Goal: Information Seeking & Learning: Learn about a topic

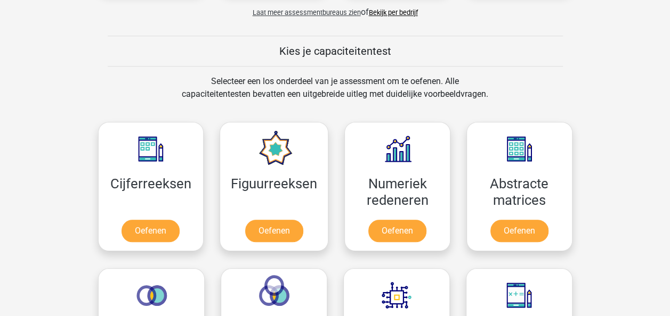
scroll to position [384, 0]
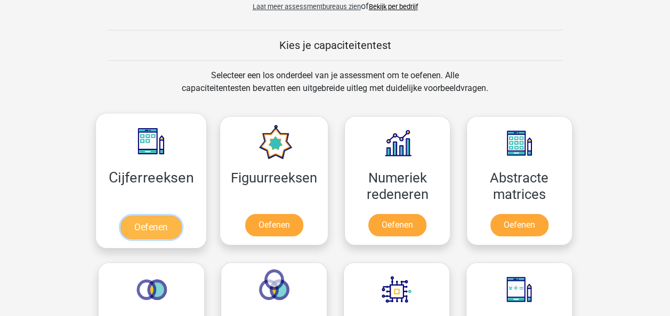
click at [135, 233] on link "Oefenen" at bounding box center [150, 227] width 61 height 23
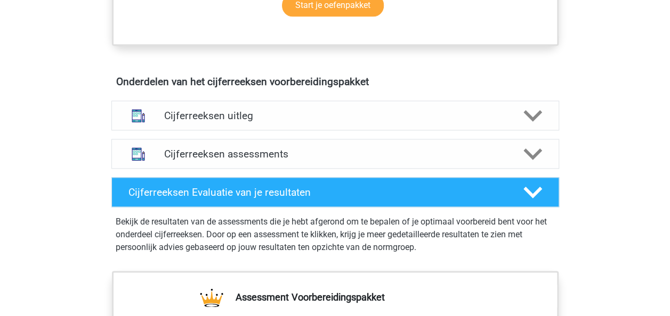
scroll to position [597, 0]
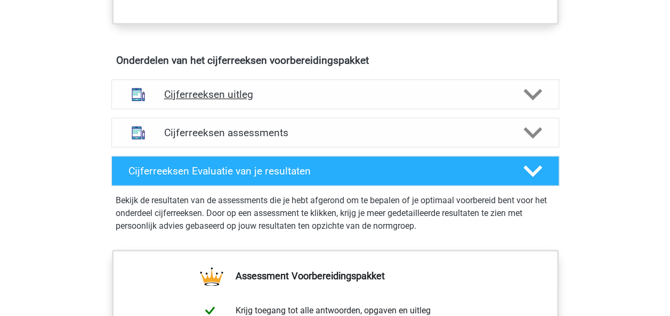
click at [536, 101] on polygon at bounding box center [532, 95] width 19 height 12
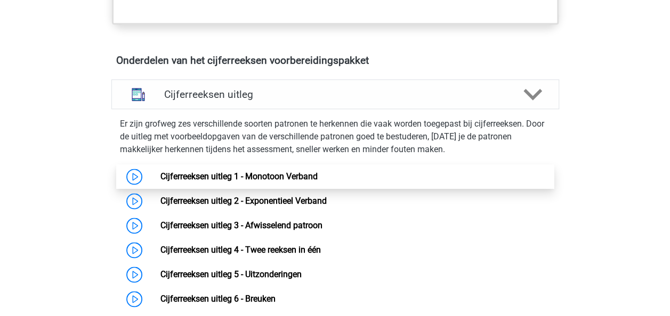
click at [160, 182] on link "Cijferreeksen uitleg 1 - Monotoon Verband" at bounding box center [238, 177] width 157 height 10
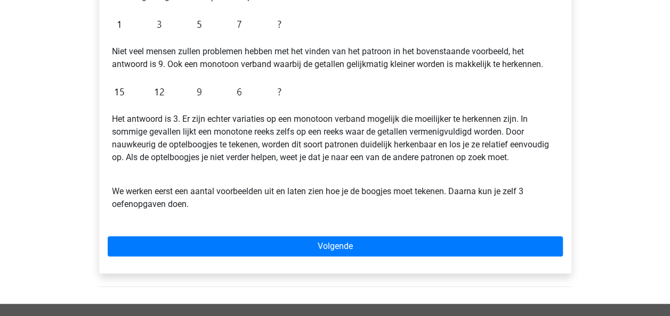
scroll to position [277, 0]
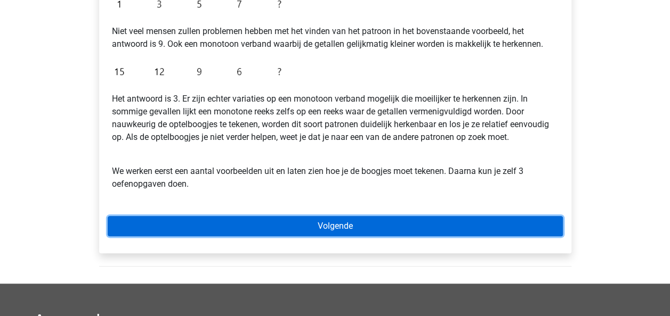
click at [439, 217] on link "Volgende" at bounding box center [335, 226] width 455 height 20
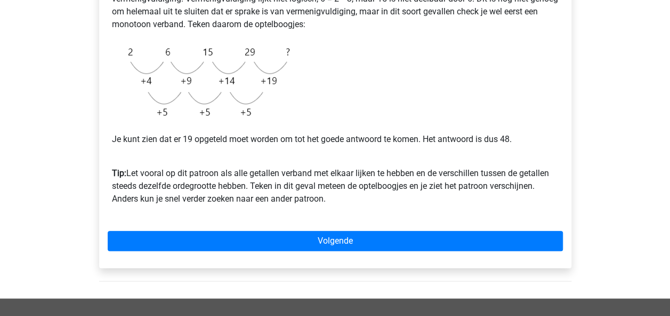
scroll to position [277, 0]
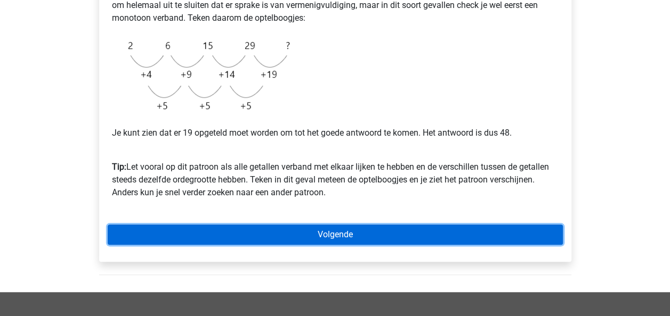
click at [521, 238] on link "Volgende" at bounding box center [335, 235] width 455 height 20
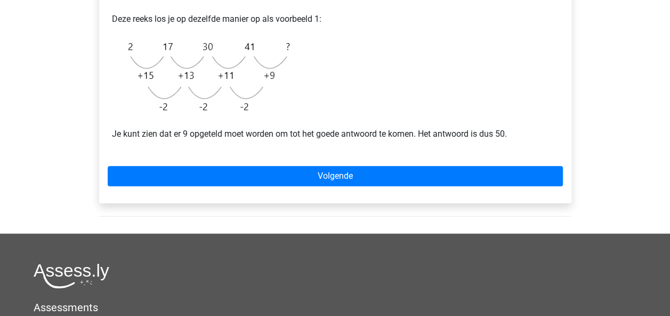
scroll to position [256, 0]
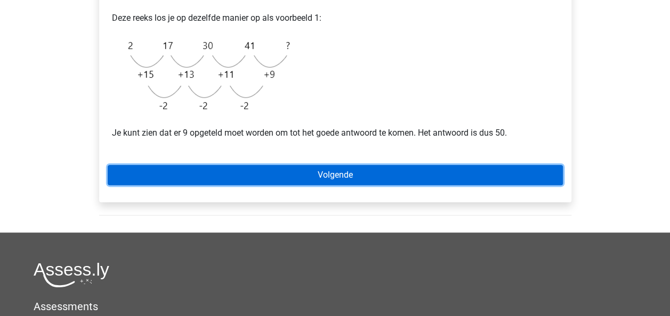
click at [475, 172] on link "Volgende" at bounding box center [335, 175] width 455 height 20
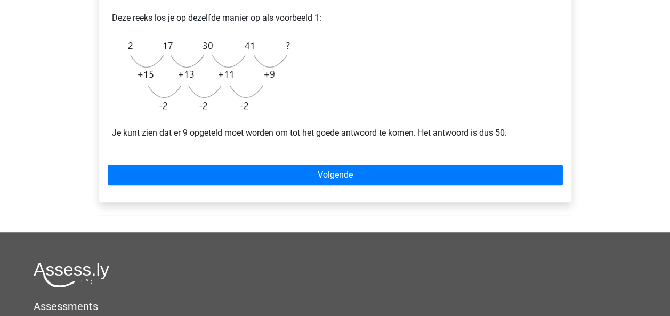
scroll to position [0, 0]
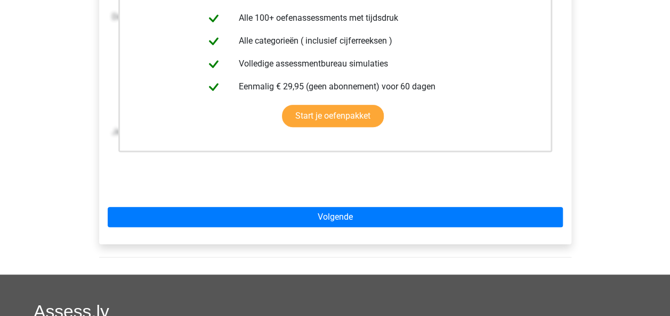
scroll to position [298, 0]
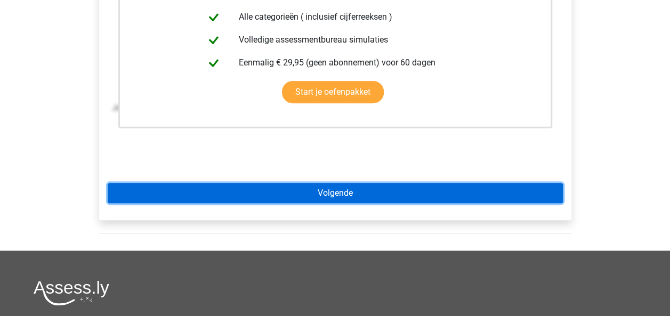
click at [427, 194] on link "Volgende" at bounding box center [335, 193] width 455 height 20
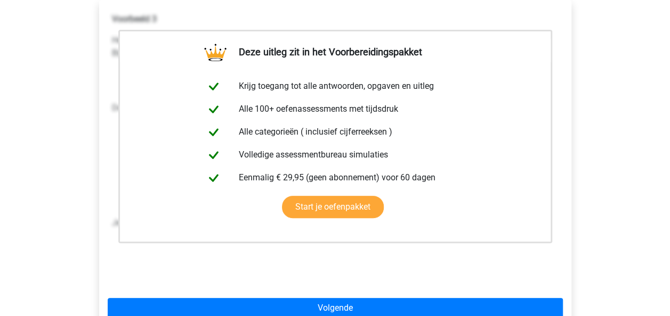
scroll to position [185, 0]
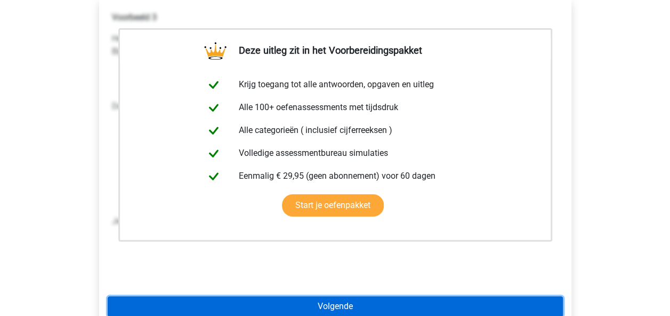
click at [396, 305] on link "Volgende" at bounding box center [335, 307] width 455 height 20
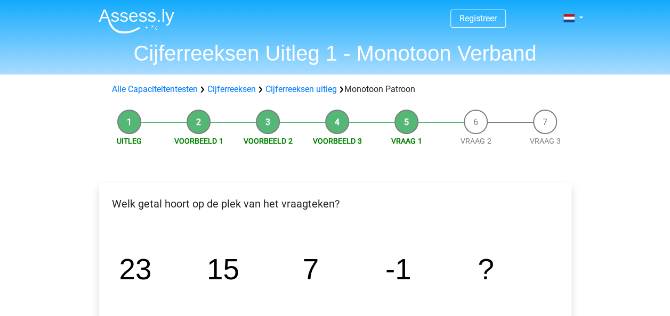
click at [339, 125] on li "Voorbeeld 3" at bounding box center [337, 128] width 69 height 37
click at [266, 122] on li "Voorbeeld 2" at bounding box center [267, 128] width 69 height 37
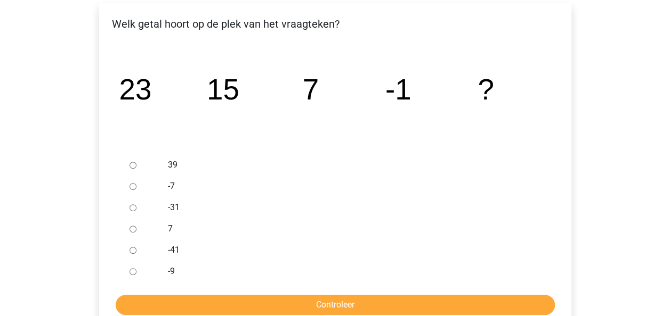
scroll to position [192, 0]
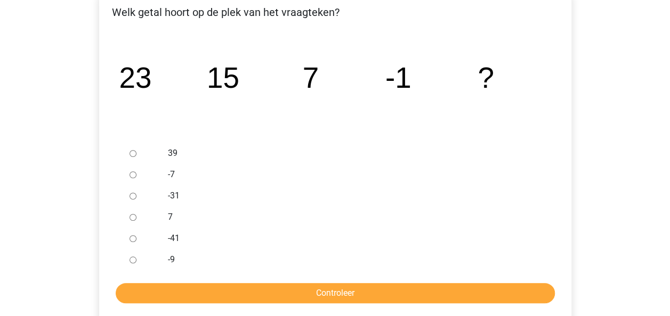
click at [133, 260] on input "-9" at bounding box center [132, 260] width 7 height 7
radio input "true"
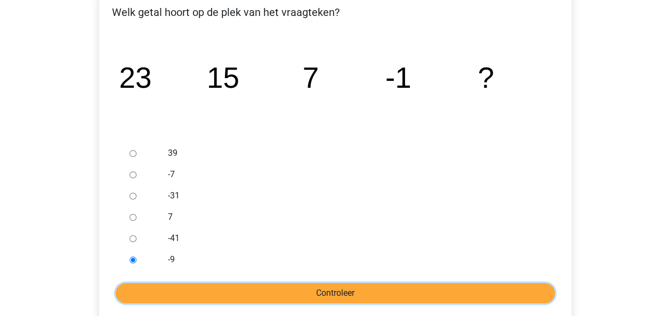
click at [196, 291] on input "Controleer" at bounding box center [335, 293] width 439 height 20
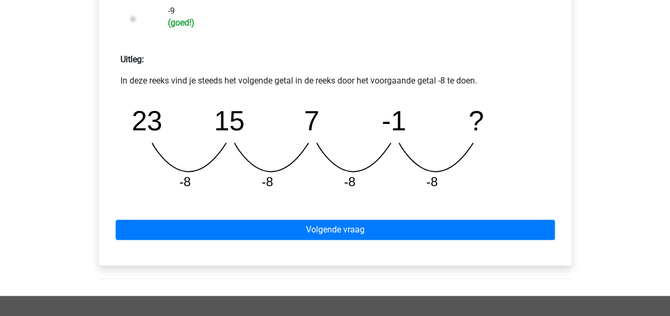
scroll to position [447, 0]
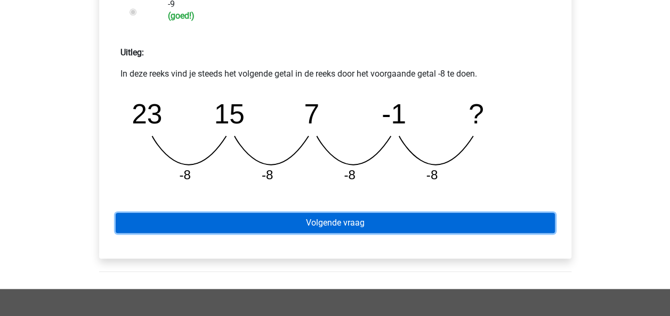
click at [420, 224] on link "Volgende vraag" at bounding box center [335, 223] width 439 height 20
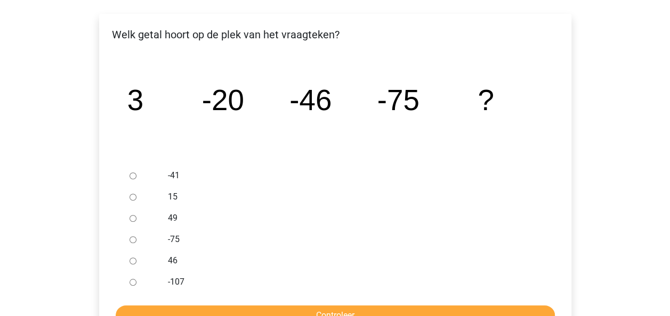
scroll to position [192, 0]
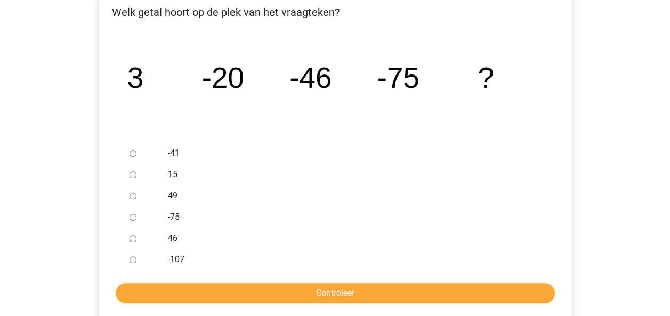
click at [132, 260] on input "-107" at bounding box center [132, 260] width 7 height 7
radio input "true"
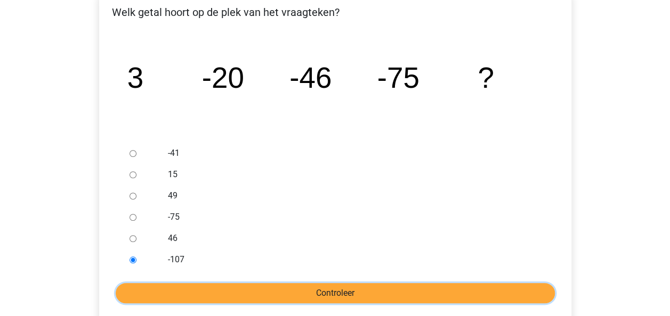
click at [234, 298] on input "Controleer" at bounding box center [335, 293] width 439 height 20
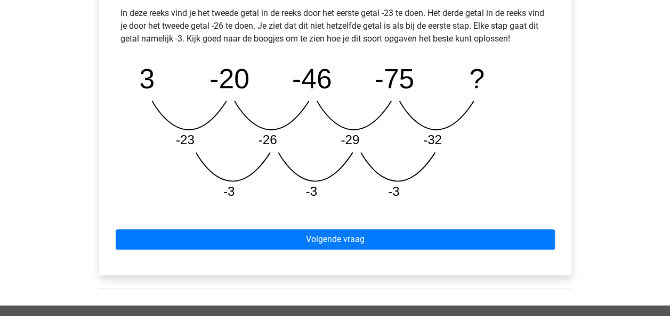
scroll to position [511, 0]
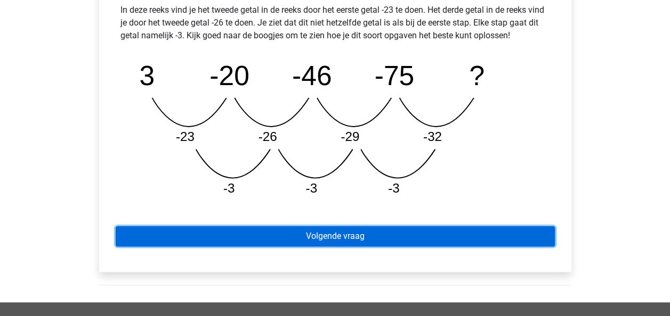
click at [313, 241] on link "Volgende vraag" at bounding box center [335, 236] width 439 height 20
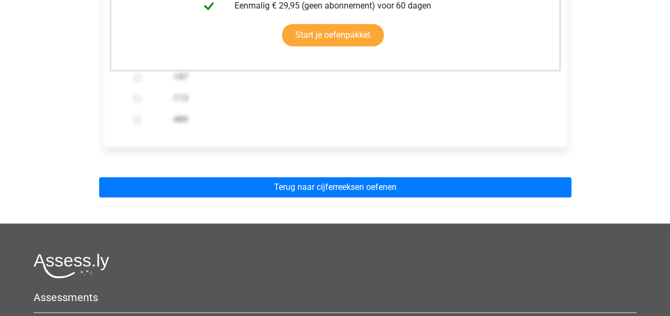
scroll to position [341, 0]
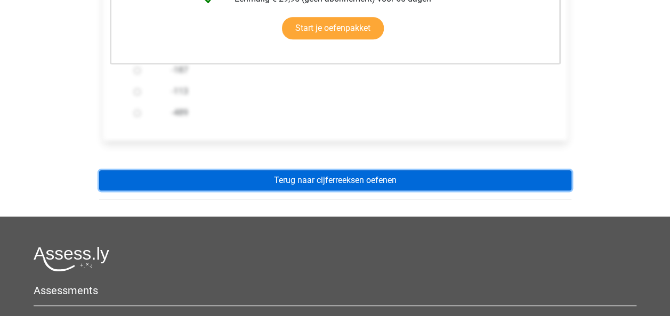
click at [289, 180] on link "Terug naar cijferreeksen oefenen" at bounding box center [335, 180] width 472 height 20
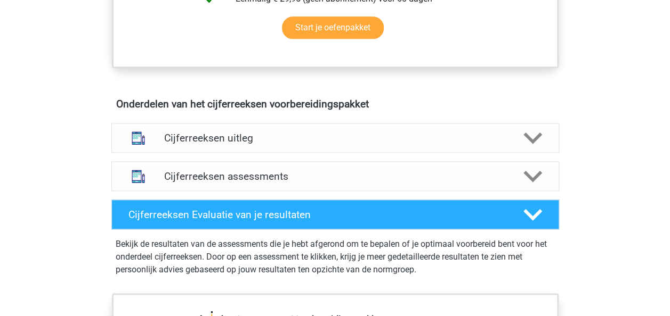
scroll to position [554, 0]
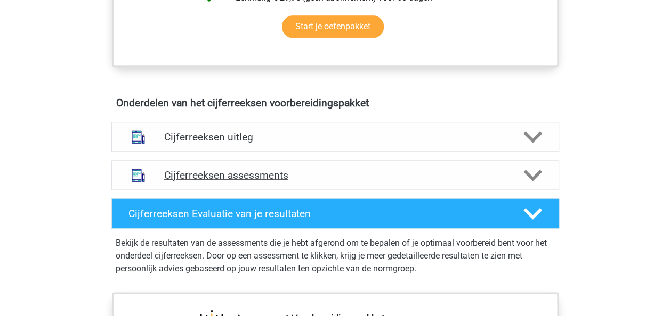
click at [525, 185] on icon at bounding box center [532, 175] width 19 height 19
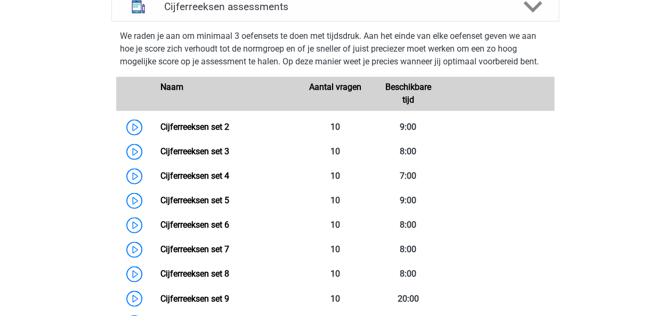
scroll to position [724, 0]
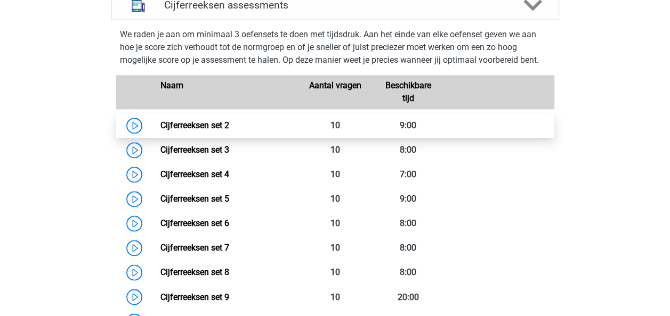
click at [160, 131] on link "Cijferreeksen set 2" at bounding box center [194, 125] width 69 height 10
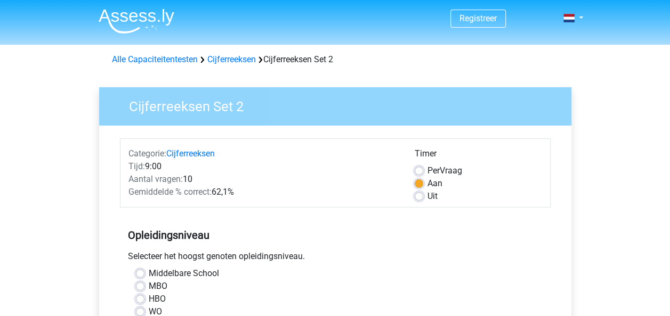
click at [427, 199] on label "Uit" at bounding box center [432, 196] width 10 height 13
click at [418, 199] on input "Uit" at bounding box center [418, 195] width 9 height 11
radio input "true"
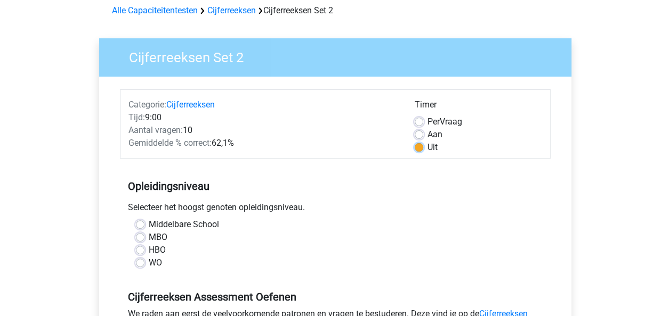
scroll to position [64, 0]
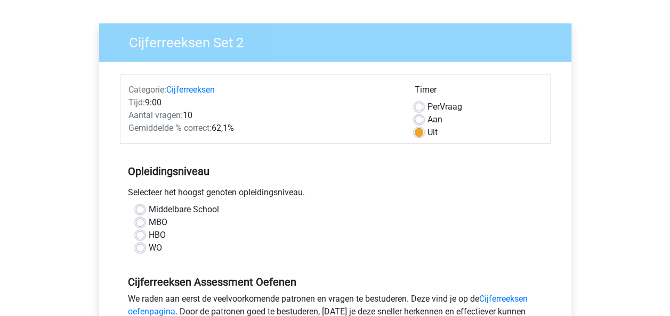
click at [149, 223] on label "MBO" at bounding box center [158, 222] width 19 height 13
click at [140, 223] on input "MBO" at bounding box center [140, 221] width 9 height 11
radio input "true"
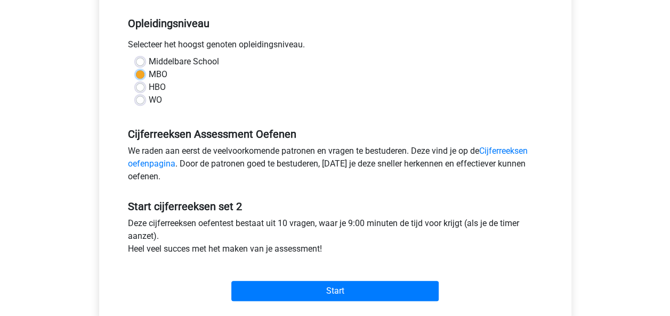
scroll to position [213, 0]
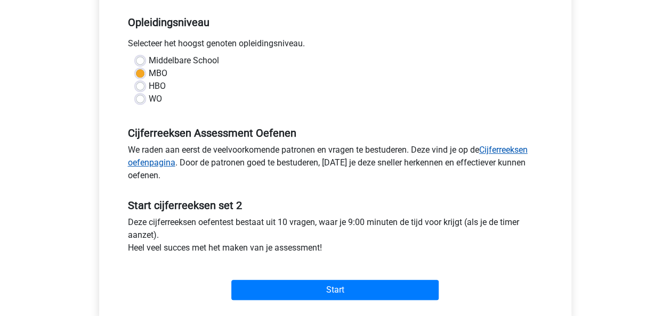
click at [503, 153] on link "Cijferreeksen oefenpagina" at bounding box center [328, 156] width 400 height 23
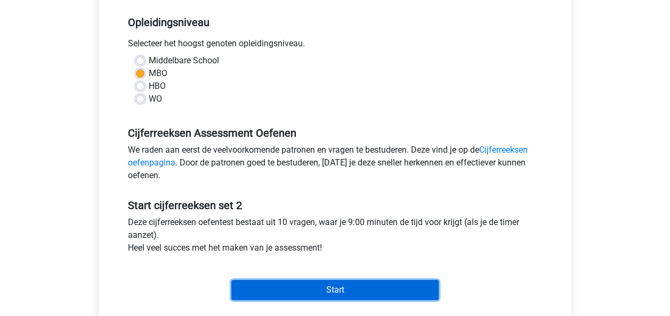
click at [335, 289] on input "Start" at bounding box center [334, 290] width 207 height 20
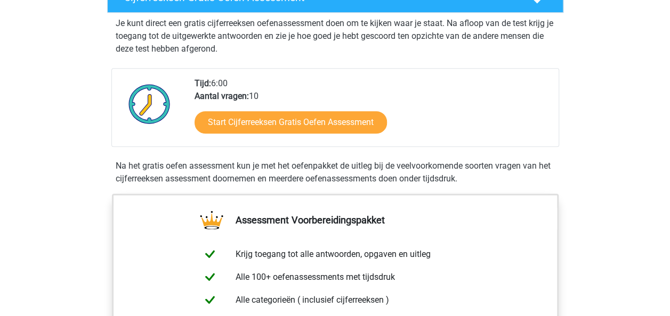
scroll to position [213, 0]
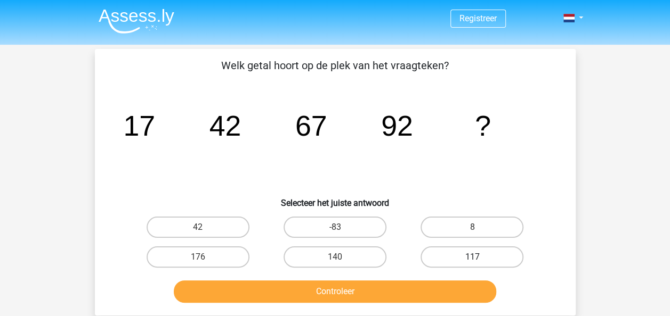
click at [463, 257] on label "117" at bounding box center [471, 257] width 103 height 21
click at [472, 257] on input "117" at bounding box center [475, 260] width 7 height 7
radio input "true"
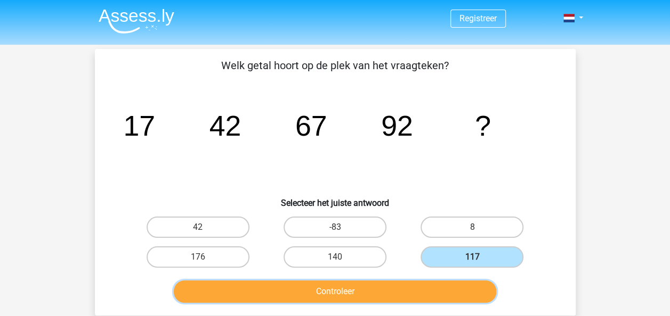
click at [403, 292] on button "Controleer" at bounding box center [335, 292] width 322 height 22
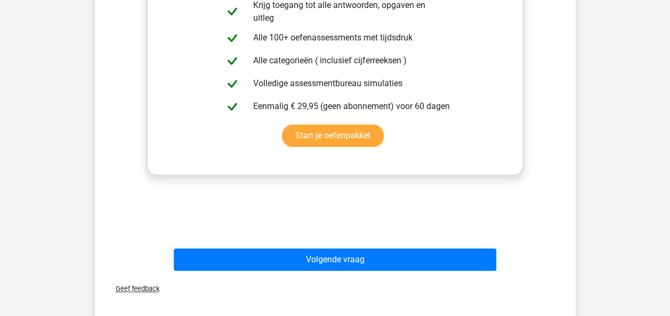
scroll to position [376, 0]
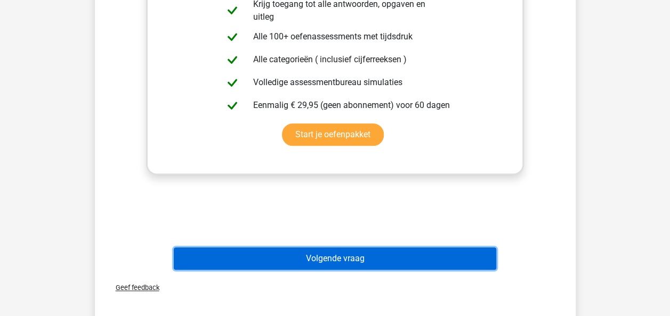
click at [430, 258] on button "Volgende vraag" at bounding box center [335, 259] width 322 height 22
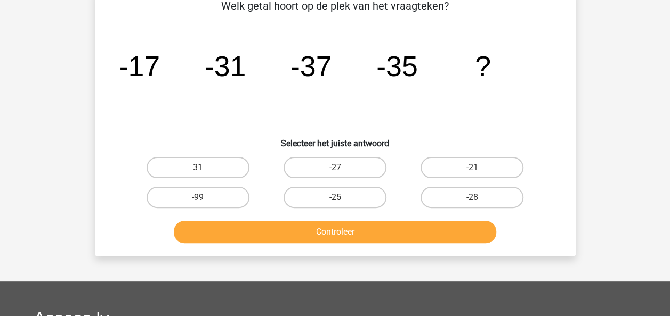
scroll to position [49, 0]
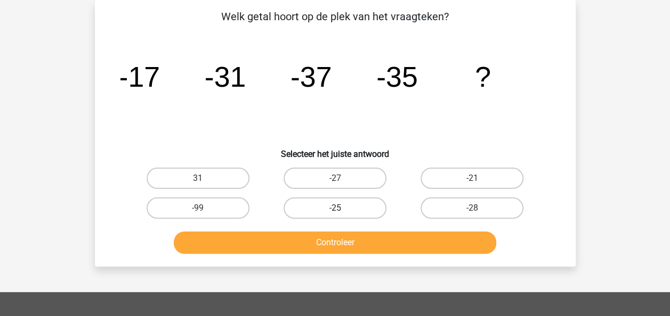
click at [320, 206] on label "-25" at bounding box center [334, 208] width 103 height 21
click at [335, 208] on input "-25" at bounding box center [338, 211] width 7 height 7
radio input "true"
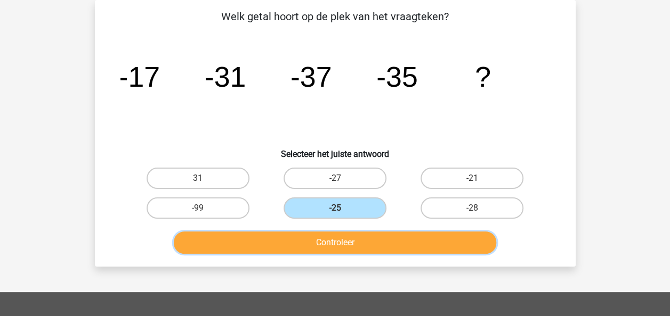
click at [336, 251] on button "Controleer" at bounding box center [335, 243] width 322 height 22
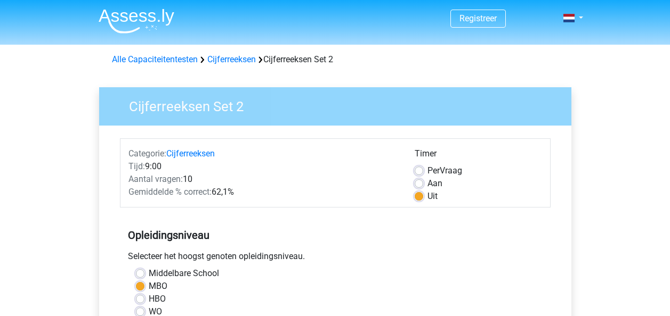
scroll to position [213, 0]
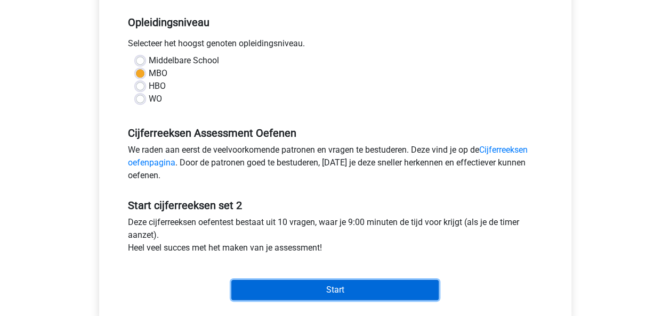
click at [303, 288] on input "Start" at bounding box center [334, 290] width 207 height 20
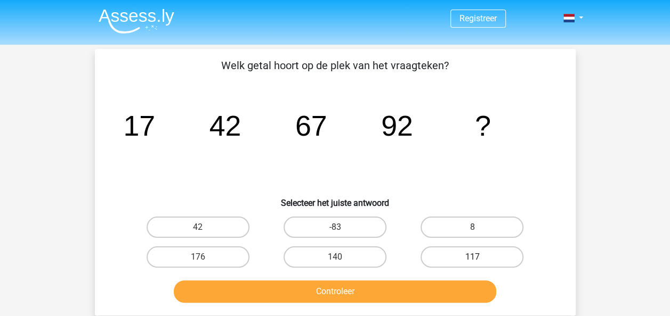
click at [491, 257] on label "117" at bounding box center [471, 257] width 103 height 21
click at [479, 257] on input "117" at bounding box center [475, 260] width 7 height 7
radio input "true"
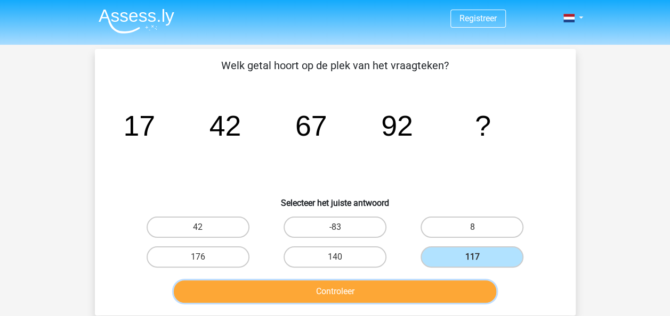
click at [408, 296] on button "Controleer" at bounding box center [335, 292] width 322 height 22
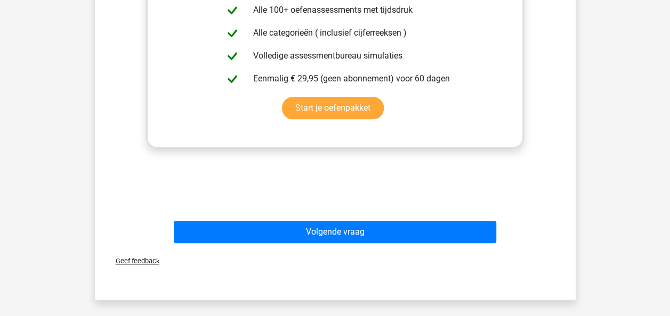
scroll to position [405, 0]
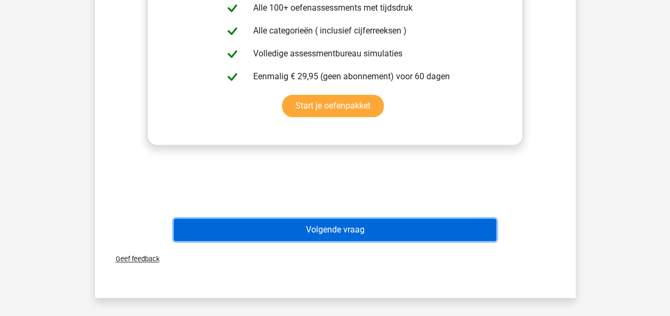
click at [339, 234] on button "Volgende vraag" at bounding box center [335, 230] width 322 height 22
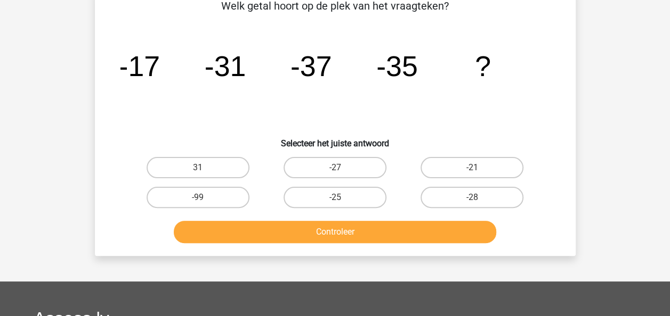
scroll to position [49, 0]
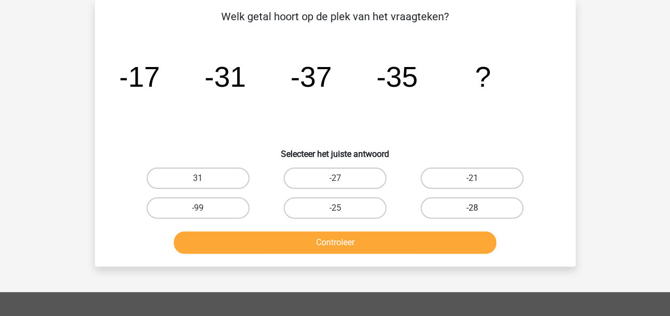
click at [452, 206] on label "-28" at bounding box center [471, 208] width 103 height 21
click at [472, 208] on input "-28" at bounding box center [475, 211] width 7 height 7
radio input "true"
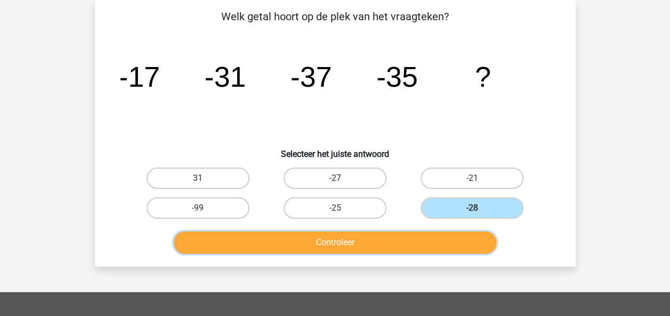
click at [407, 244] on button "Controleer" at bounding box center [335, 243] width 322 height 22
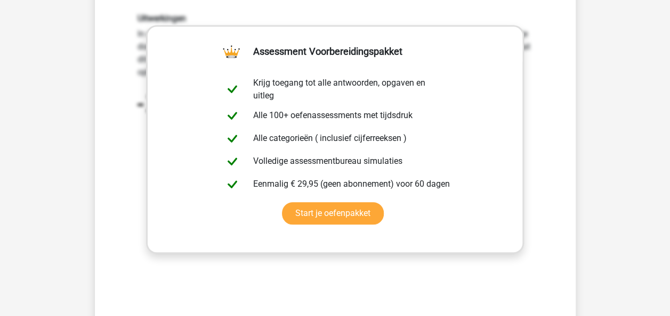
scroll to position [369, 0]
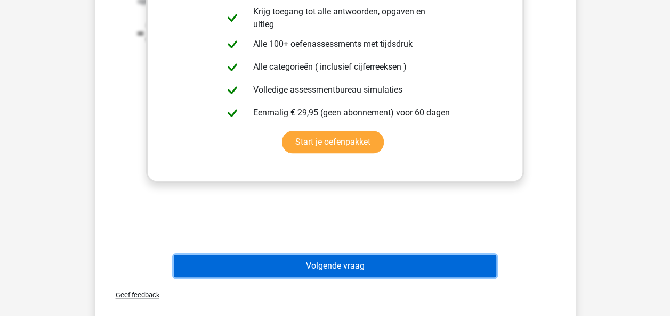
click at [396, 260] on button "Volgende vraag" at bounding box center [335, 266] width 322 height 22
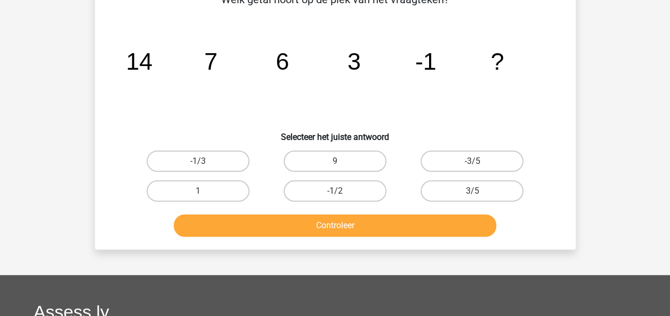
scroll to position [49, 0]
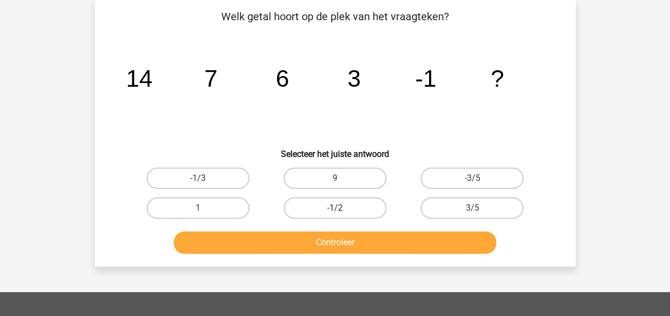
click at [332, 212] on label "-1/2" at bounding box center [334, 208] width 103 height 21
click at [335, 212] on input "-1/2" at bounding box center [338, 211] width 7 height 7
radio input "true"
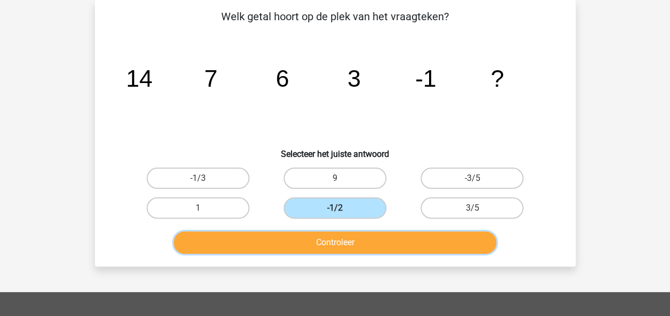
click at [332, 250] on button "Controleer" at bounding box center [335, 243] width 322 height 22
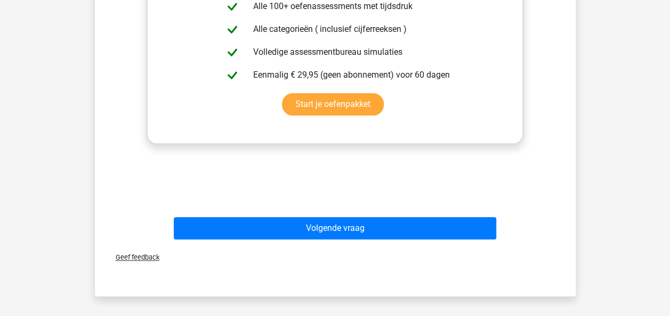
scroll to position [411, 0]
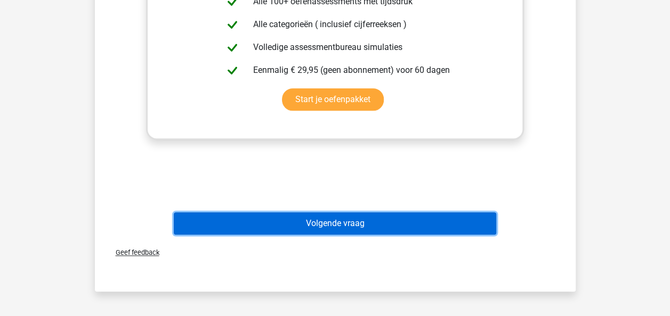
click at [418, 218] on button "Volgende vraag" at bounding box center [335, 224] width 322 height 22
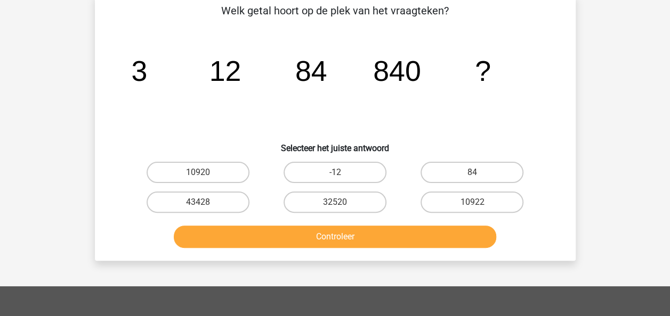
scroll to position [49, 0]
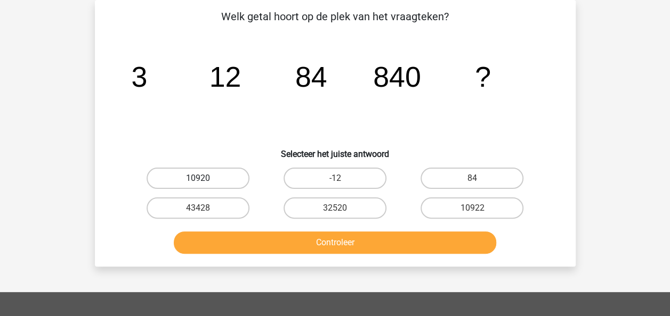
click at [221, 173] on label "10920" at bounding box center [197, 178] width 103 height 21
click at [205, 178] on input "10920" at bounding box center [201, 181] width 7 height 7
radio input "true"
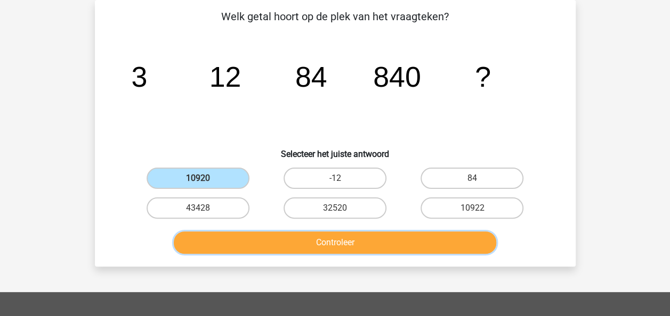
click at [347, 247] on button "Controleer" at bounding box center [335, 243] width 322 height 22
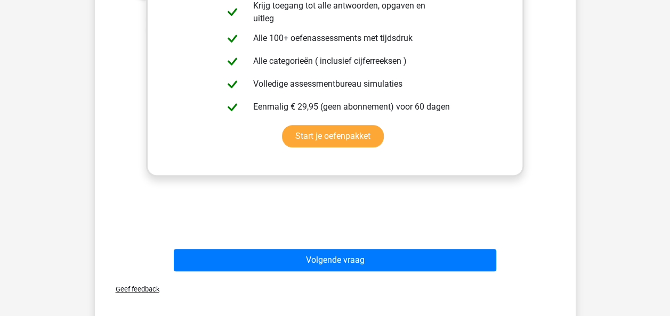
scroll to position [390, 0]
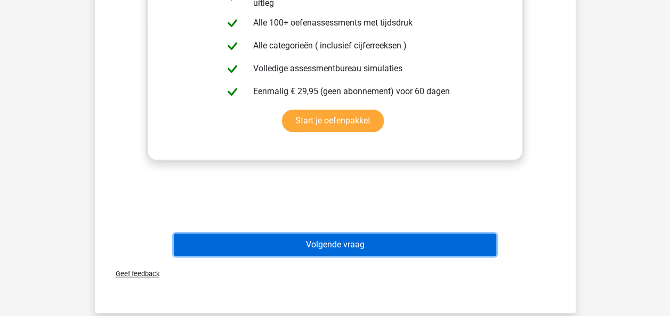
click at [401, 243] on button "Volgende vraag" at bounding box center [335, 245] width 322 height 22
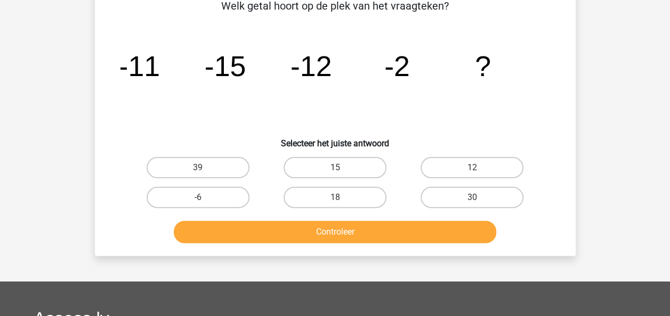
scroll to position [49, 0]
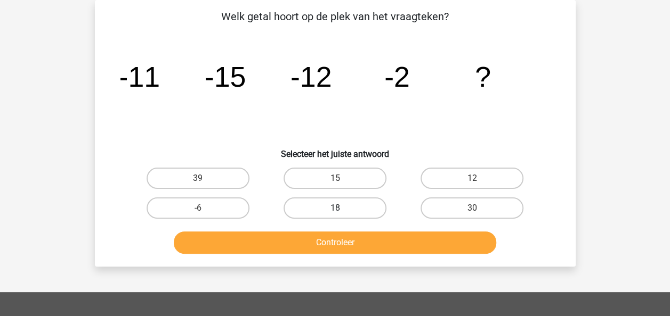
click at [317, 207] on label "18" at bounding box center [334, 208] width 103 height 21
click at [335, 208] on input "18" at bounding box center [338, 211] width 7 height 7
radio input "true"
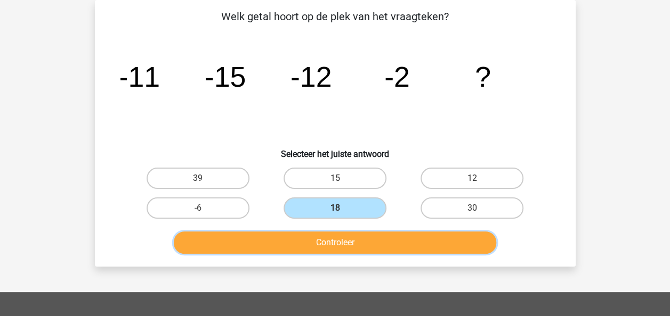
click at [322, 250] on button "Controleer" at bounding box center [335, 243] width 322 height 22
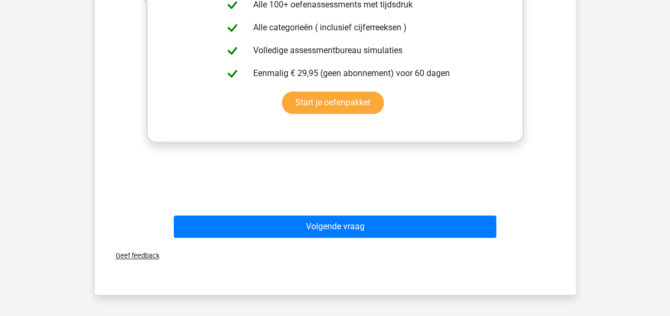
scroll to position [411, 0]
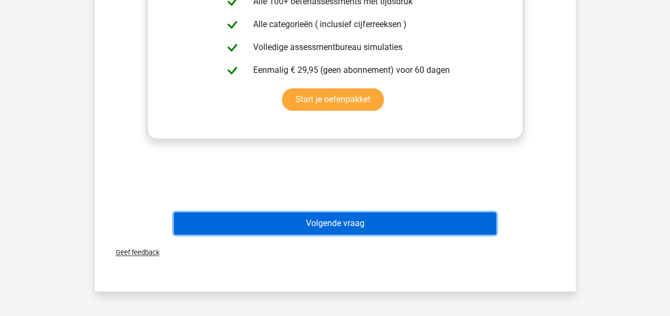
click at [421, 222] on button "Volgende vraag" at bounding box center [335, 224] width 322 height 22
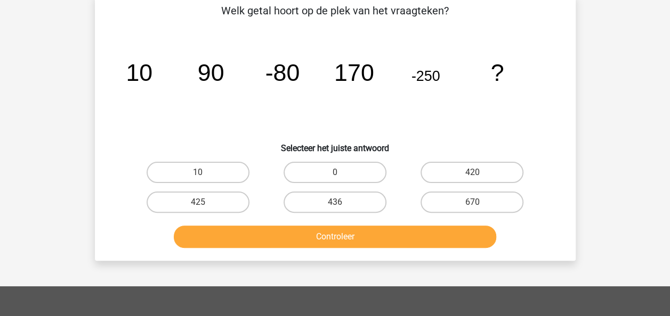
scroll to position [49, 0]
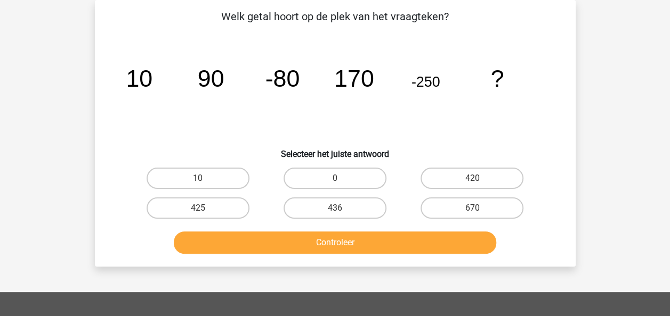
click at [421, 222] on div "670" at bounding box center [471, 208] width 137 height 30
click at [485, 183] on label "420" at bounding box center [471, 178] width 103 height 21
click at [479, 183] on input "420" at bounding box center [475, 181] width 7 height 7
radio input "true"
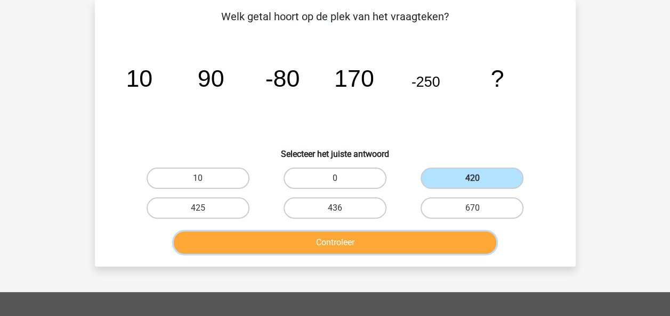
click at [428, 241] on button "Controleer" at bounding box center [335, 243] width 322 height 22
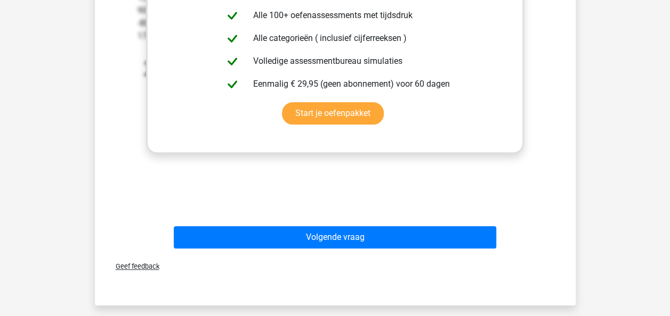
scroll to position [404, 0]
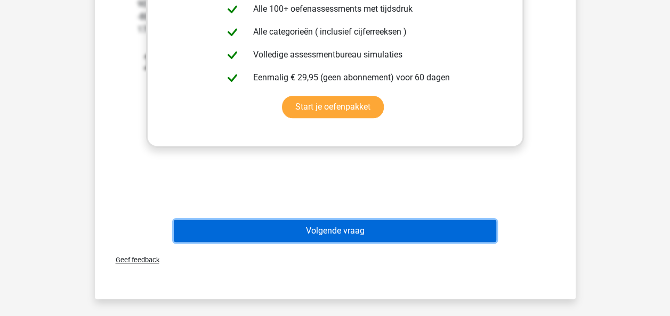
click at [363, 227] on button "Volgende vraag" at bounding box center [335, 231] width 322 height 22
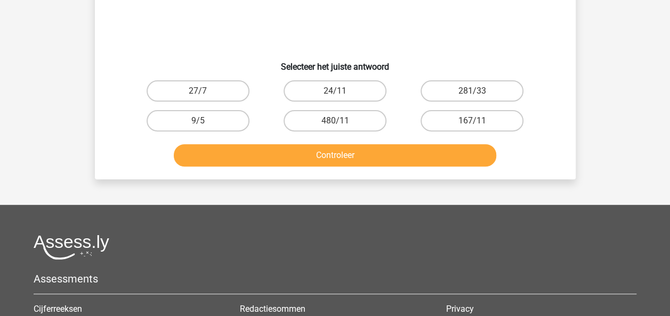
scroll to position [49, 0]
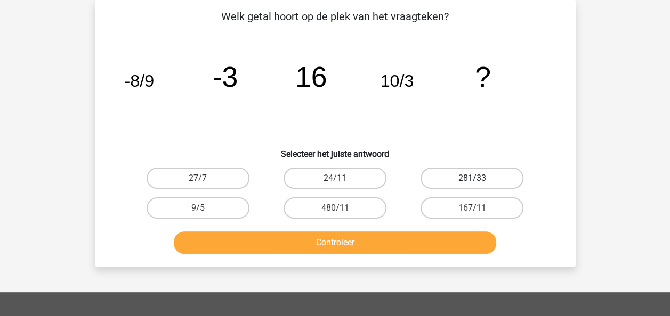
click at [458, 176] on label "281/33" at bounding box center [471, 178] width 103 height 21
click at [472, 178] on input "281/33" at bounding box center [475, 181] width 7 height 7
radio input "true"
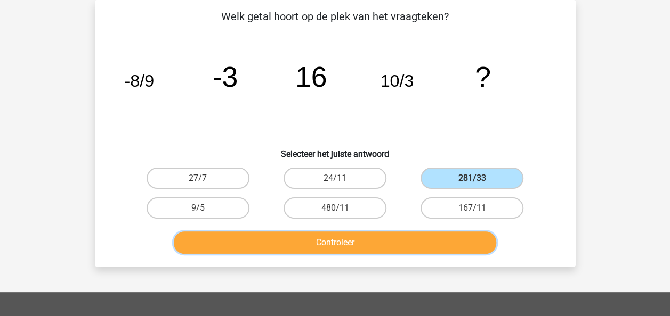
click at [377, 250] on button "Controleer" at bounding box center [335, 243] width 322 height 22
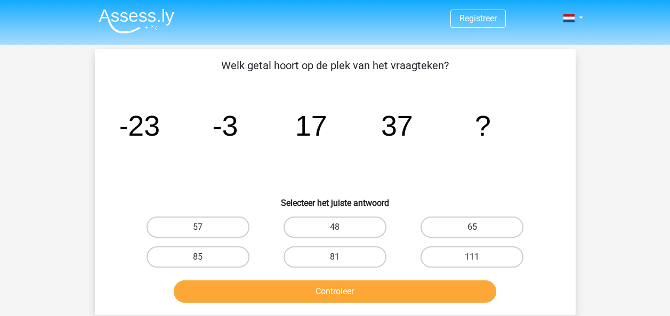
scroll to position [49, 0]
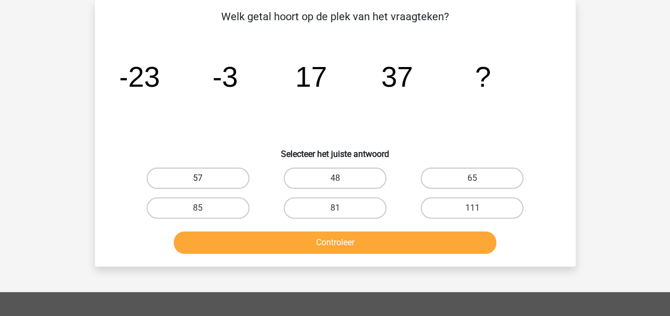
click at [223, 173] on label "57" at bounding box center [197, 178] width 103 height 21
click at [205, 178] on input "57" at bounding box center [201, 181] width 7 height 7
radio input "true"
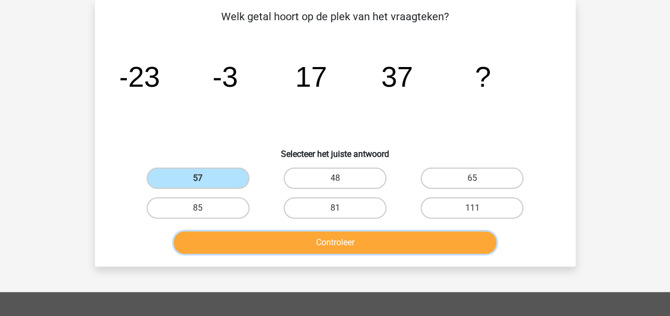
click at [252, 237] on button "Controleer" at bounding box center [335, 243] width 322 height 22
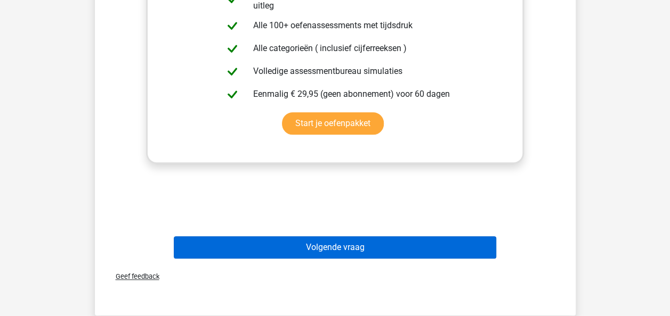
scroll to position [390, 0]
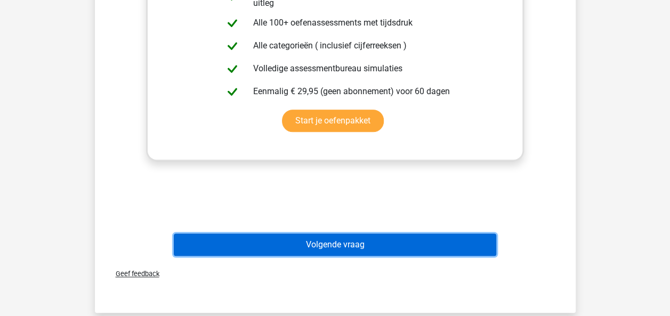
click at [342, 251] on button "Volgende vraag" at bounding box center [335, 245] width 322 height 22
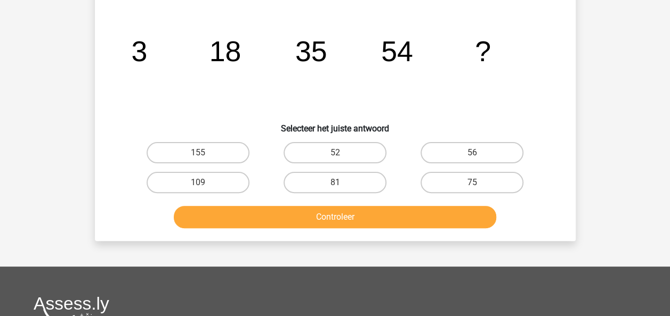
scroll to position [49, 0]
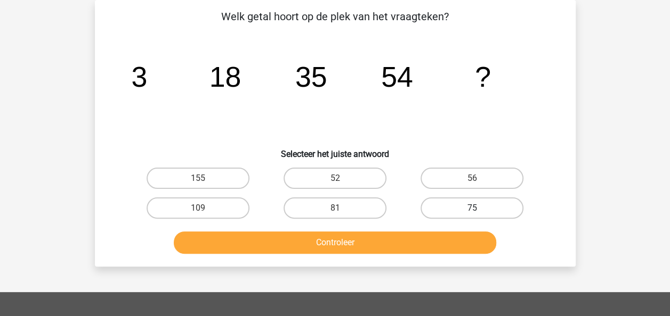
click at [492, 218] on label "75" at bounding box center [471, 208] width 103 height 21
click at [479, 215] on input "75" at bounding box center [475, 211] width 7 height 7
radio input "true"
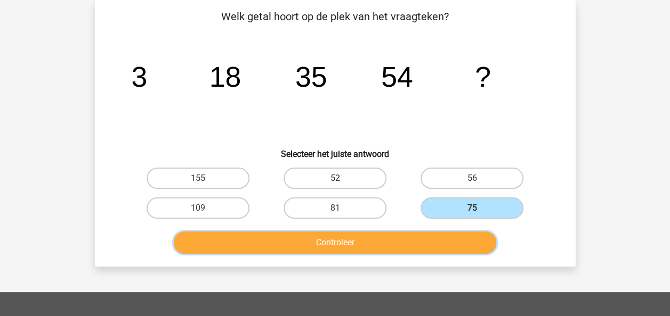
click at [451, 240] on button "Controleer" at bounding box center [335, 243] width 322 height 22
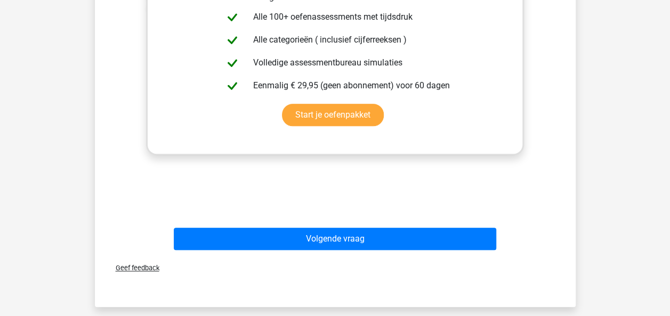
scroll to position [411, 0]
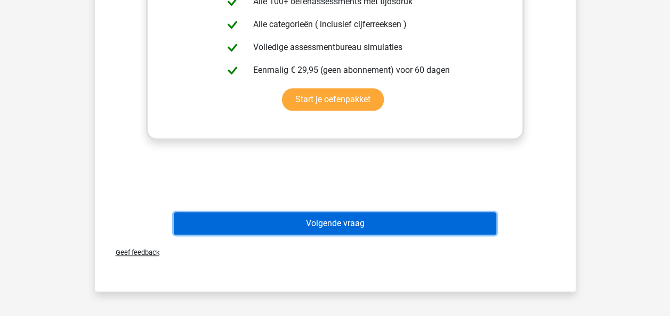
click at [391, 225] on button "Volgende vraag" at bounding box center [335, 224] width 322 height 22
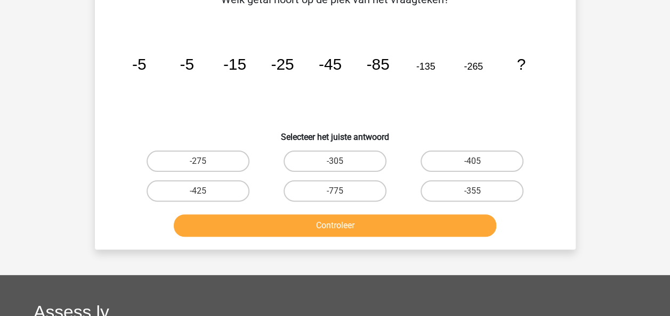
scroll to position [49, 0]
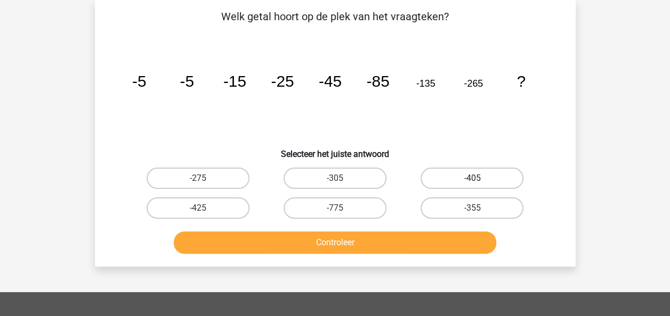
click at [457, 177] on label "-405" at bounding box center [471, 178] width 103 height 21
click at [472, 178] on input "-405" at bounding box center [475, 181] width 7 height 7
radio input "true"
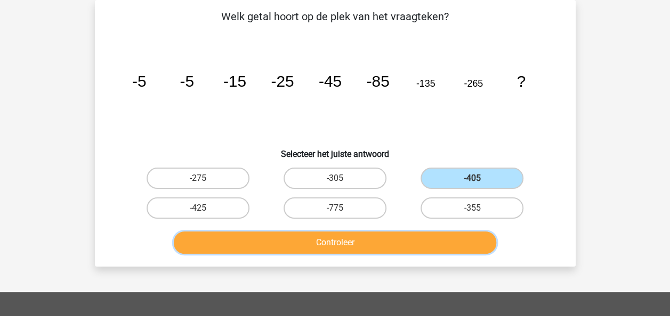
click at [430, 241] on button "Controleer" at bounding box center [335, 243] width 322 height 22
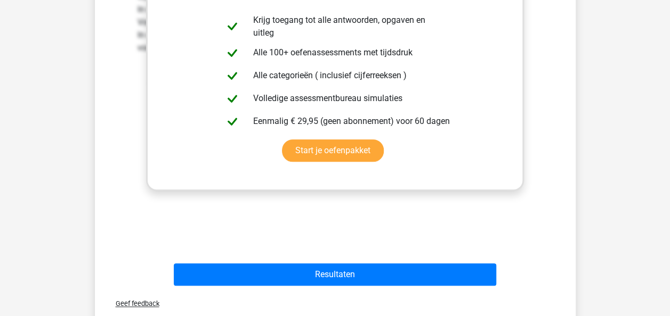
scroll to position [475, 0]
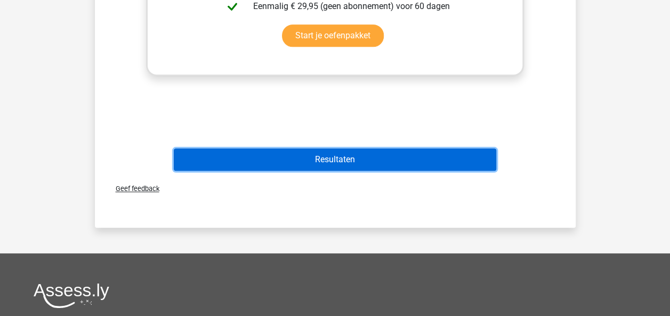
click at [340, 164] on button "Resultaten" at bounding box center [335, 160] width 322 height 22
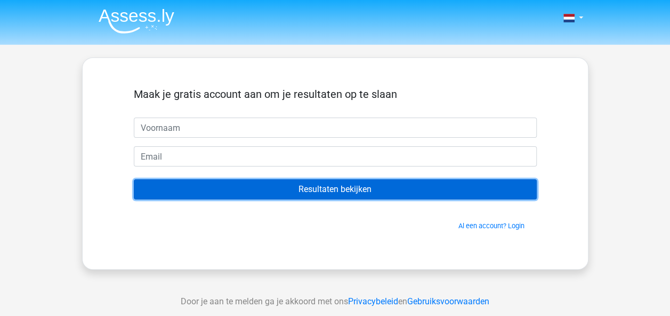
click at [327, 190] on input "Resultaten bekijken" at bounding box center [335, 190] width 403 height 20
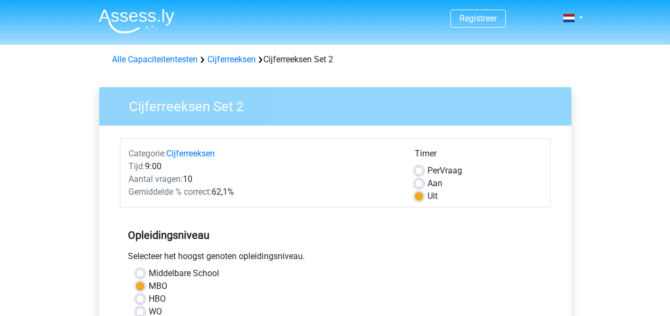
scroll to position [213, 0]
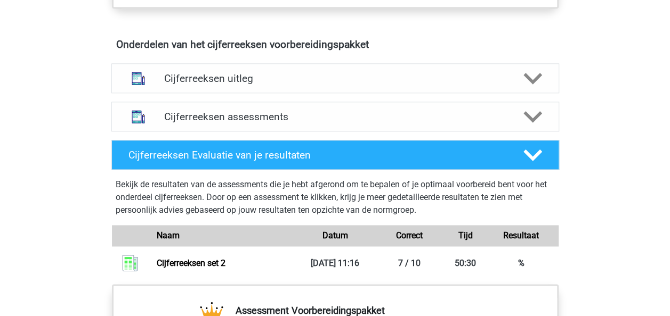
scroll to position [604, 0]
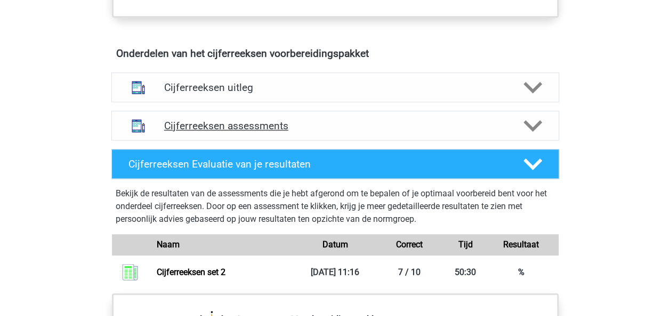
click at [534, 135] on icon at bounding box center [532, 126] width 19 height 19
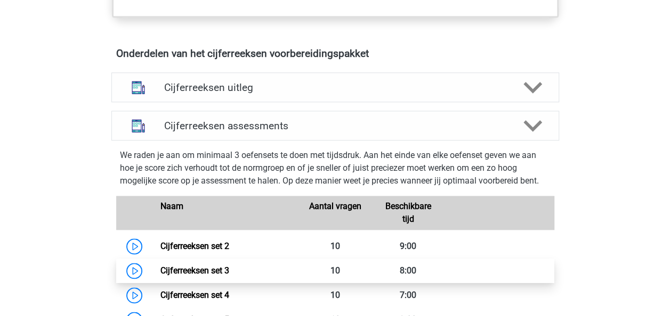
click at [160, 276] on link "Cijferreeksen set 3" at bounding box center [194, 271] width 69 height 10
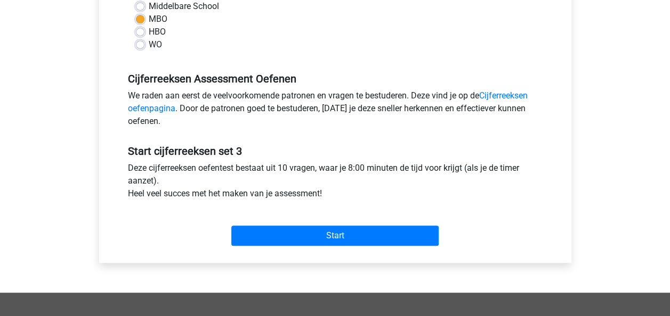
scroll to position [277, 0]
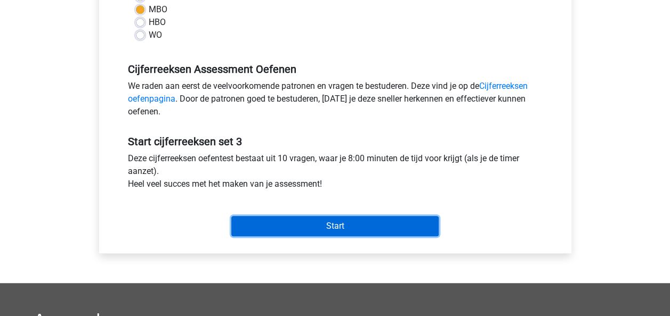
click at [327, 224] on input "Start" at bounding box center [334, 226] width 207 height 20
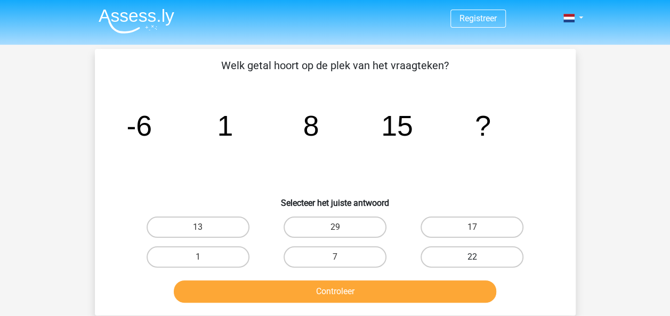
click at [457, 257] on label "22" at bounding box center [471, 257] width 103 height 21
click at [472, 257] on input "22" at bounding box center [475, 260] width 7 height 7
radio input "true"
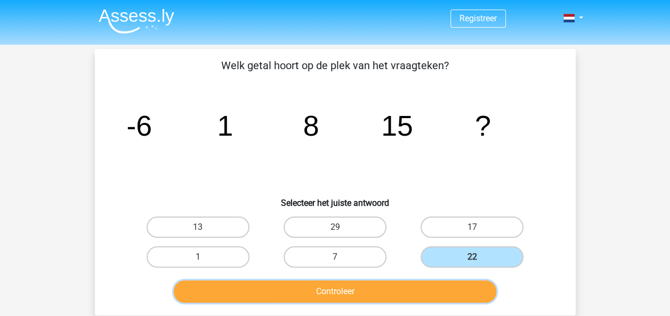
click at [399, 290] on button "Controleer" at bounding box center [335, 292] width 322 height 22
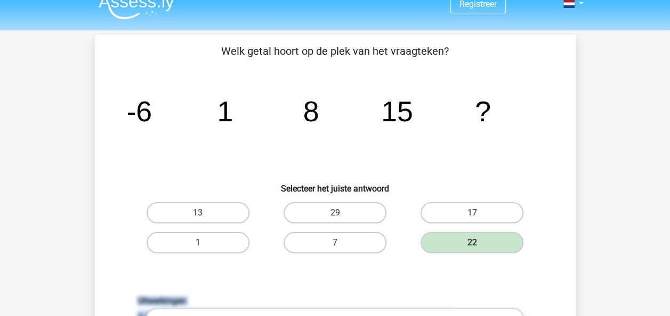
drag, startPoint x: 668, startPoint y: 312, endPoint x: 673, endPoint y: 309, distance: 5.7
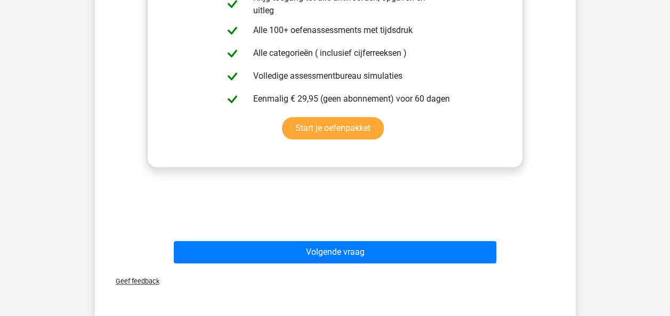
scroll to position [385, 0]
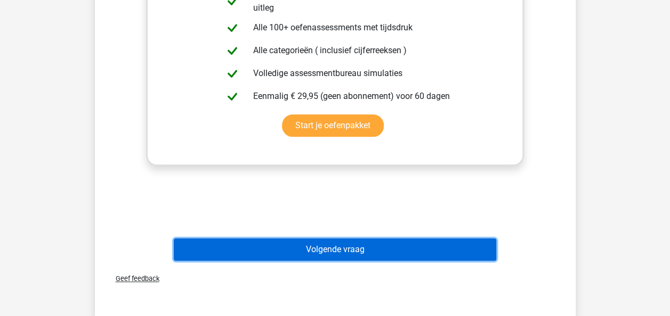
click at [450, 254] on button "Volgende vraag" at bounding box center [335, 250] width 322 height 22
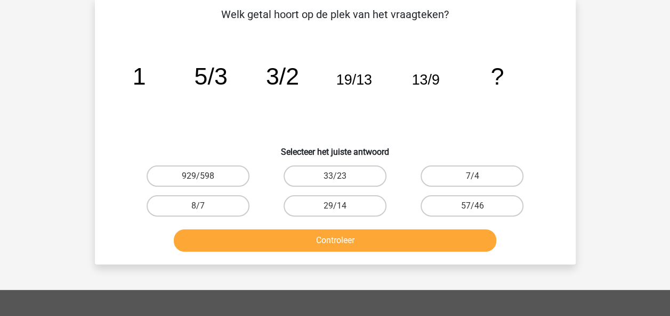
scroll to position [49, 0]
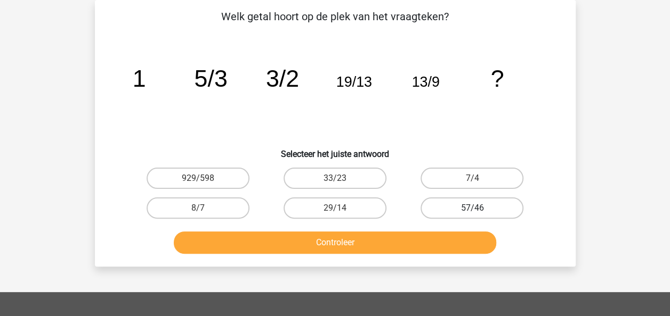
click at [477, 205] on label "57/46" at bounding box center [471, 208] width 103 height 21
click at [477, 208] on input "57/46" at bounding box center [475, 211] width 7 height 7
radio input "true"
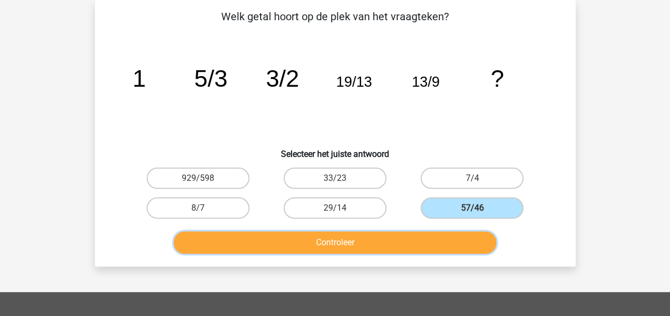
click at [421, 243] on button "Controleer" at bounding box center [335, 243] width 322 height 22
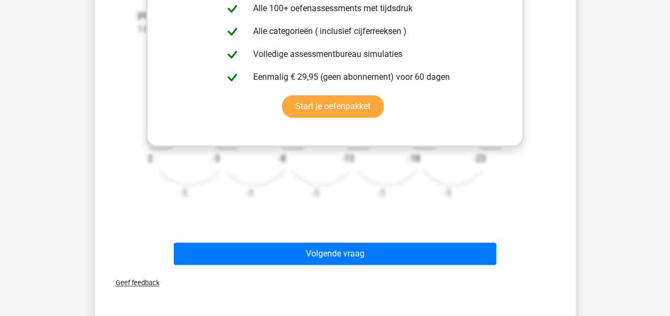
scroll to position [411, 0]
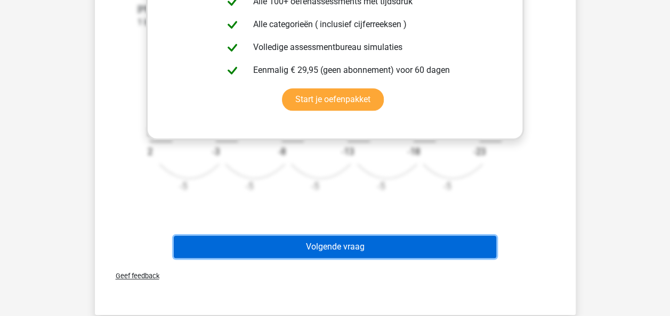
click at [313, 247] on button "Volgende vraag" at bounding box center [335, 247] width 322 height 22
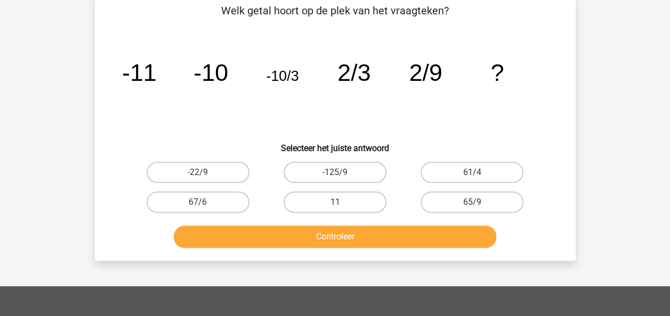
scroll to position [49, 0]
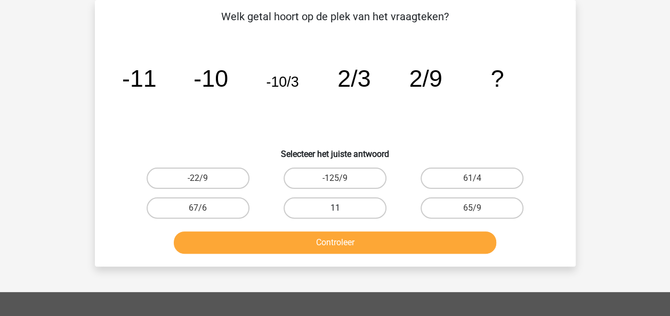
click at [331, 212] on label "11" at bounding box center [334, 208] width 103 height 21
click at [335, 212] on input "11" at bounding box center [338, 211] width 7 height 7
radio input "true"
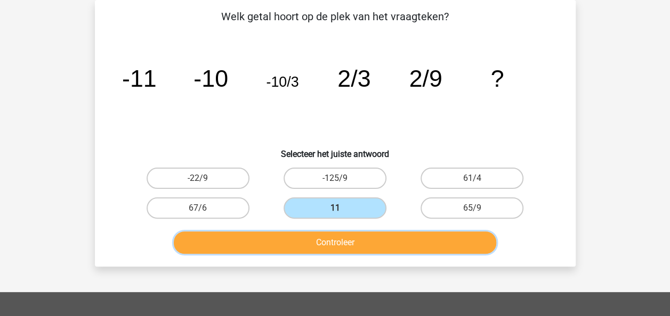
click at [319, 241] on button "Controleer" at bounding box center [335, 243] width 322 height 22
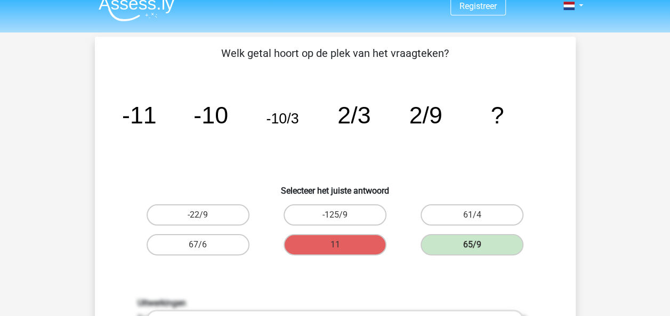
scroll to position [0, 0]
